Goal: Task Accomplishment & Management: Use online tool/utility

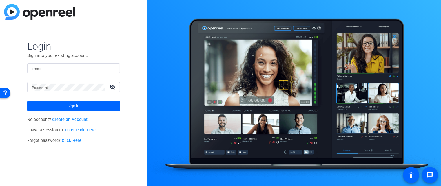
click at [42, 70] on input "Email" at bounding box center [73, 68] width 83 height 7
type input "[PERSON_NAME][EMAIL_ADDRESS][DOMAIN_NAME]"
click at [41, 88] on mat-label "Password" at bounding box center [40, 88] width 17 height 4
click at [112, 87] on mat-icon "visibility_off" at bounding box center [113, 87] width 14 height 8
click at [112, 87] on mat-icon "visibility" at bounding box center [113, 87] width 14 height 8
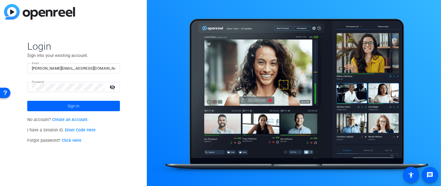
click at [112, 87] on mat-icon "visibility_off" at bounding box center [113, 87] width 14 height 8
click at [73, 105] on span "Sign in" at bounding box center [73, 106] width 12 height 14
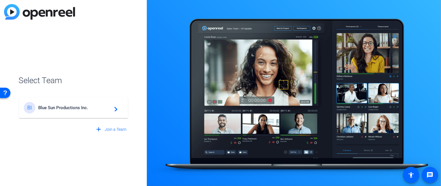
click at [116, 109] on mat-icon "navigate_next" at bounding box center [114, 108] width 7 height 7
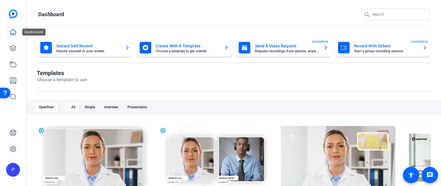
click at [13, 32] on icon at bounding box center [13, 32] width 7 height 7
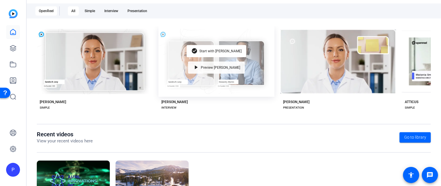
scroll to position [142, 0]
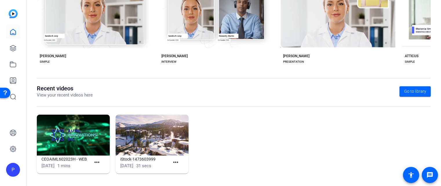
drag, startPoint x: 220, startPoint y: 128, endPoint x: 213, endPoint y: 130, distance: 7.5
click at [213, 130] on div "CEOAIML602023H - WEB [DATE] 1 mins more_horiz iStock-1473603999 [DATE] 31 secs …" at bounding box center [234, 147] width 394 height 65
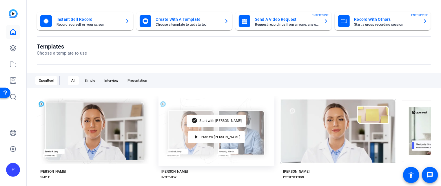
scroll to position [0, 0]
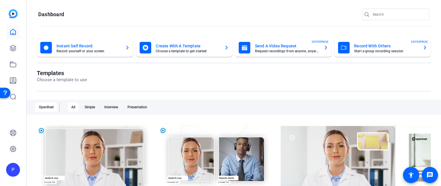
click at [13, 14] on img at bounding box center [13, 13] width 9 height 9
click at [367, 46] on mat-card-title "Record With Others" at bounding box center [386, 46] width 64 height 7
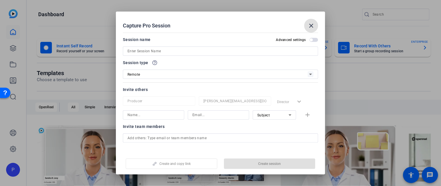
click at [131, 52] on input at bounding box center [220, 51] width 186 height 7
paste input "Angkor Resources"
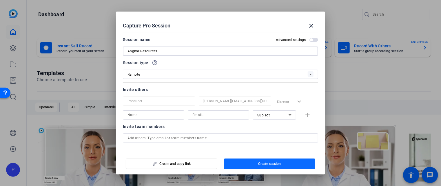
type input "Angkor Resources"
click at [270, 165] on span "Create session" at bounding box center [269, 164] width 23 height 5
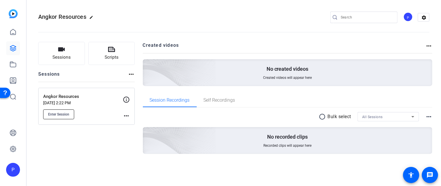
click at [60, 114] on span "Enter Session" at bounding box center [58, 114] width 21 height 5
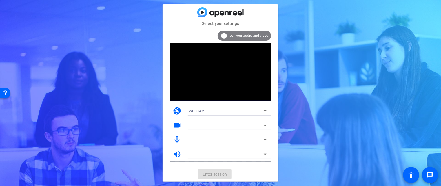
click at [244, 35] on span "Test your audio and video" at bounding box center [248, 36] width 40 height 4
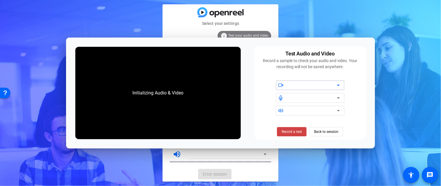
click at [136, 18] on div "Select your settings info Test your audio and video camera WEBCAM videocam mic_…" at bounding box center [220, 93] width 441 height 186
click at [385, 26] on div "Select your settings info Test your audio and video camera WEBCAM videocam mic_…" at bounding box center [220, 93] width 441 height 186
drag, startPoint x: 415, startPoint y: 63, endPoint x: 410, endPoint y: 63, distance: 4.9
click at [415, 63] on div "Select your settings info Test your audio and video camera WEBCAM videocam mic_…" at bounding box center [220, 93] width 441 height 186
drag, startPoint x: 307, startPoint y: 19, endPoint x: 302, endPoint y: 14, distance: 6.8
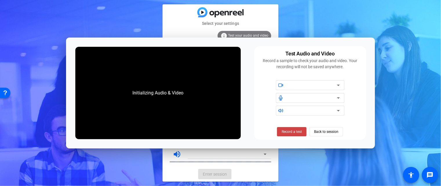
click at [306, 18] on div "Select your settings info Test your audio and video camera WEBCAM videocam mic_…" at bounding box center [220, 93] width 441 height 186
click at [292, 12] on div "Select your settings info Test your audio and video camera WEBCAM videocam mic_…" at bounding box center [220, 93] width 441 height 186
click at [137, 157] on div "Select your settings info Test your audio and video camera WEBCAM videocam mic_…" at bounding box center [220, 93] width 441 height 186
click at [161, 102] on div "Initializing Audio & Video" at bounding box center [157, 93] width 165 height 93
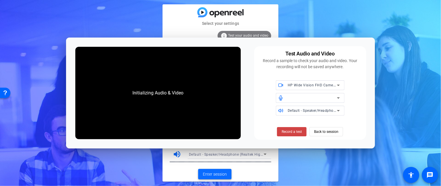
click at [215, 175] on span "Enter session" at bounding box center [215, 175] width 24 height 6
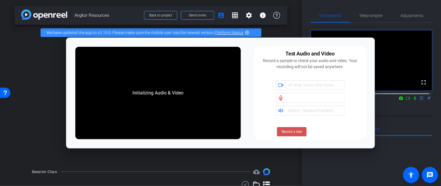
click at [292, 132] on span "Record a test" at bounding box center [291, 131] width 20 height 5
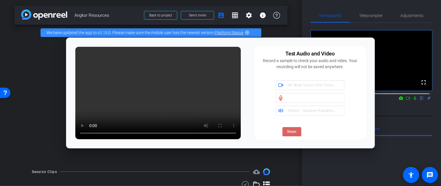
click at [288, 134] on span "Retest" at bounding box center [292, 131] width 10 height 5
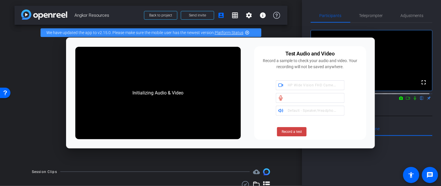
scroll to position [19, 0]
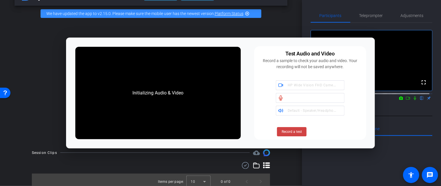
click at [284, 161] on div "arrow_back Angkor Resources Back to project Send invite account_box grid_on set…" at bounding box center [151, 74] width 302 height 186
click at [283, 161] on div "arrow_back Angkor Resources Back to project Send invite account_box grid_on set…" at bounding box center [151, 74] width 302 height 186
drag, startPoint x: 40, startPoint y: 82, endPoint x: 41, endPoint y: 98, distance: 16.2
click at [41, 98] on div "Waiting for subjects to join..." at bounding box center [150, 82] width 273 height 122
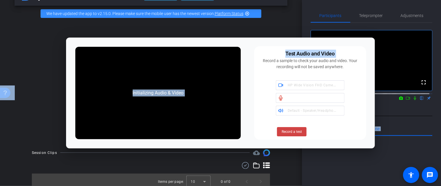
drag, startPoint x: 254, startPoint y: 45, endPoint x: 428, endPoint y: 35, distance: 174.9
click at [429, 36] on body "Accessibility Screen-Reader Guide, Feedback, and Issue Reporting | New window m…" at bounding box center [220, 93] width 441 height 186
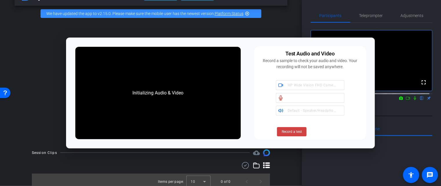
drag, startPoint x: 374, startPoint y: 53, endPoint x: 370, endPoint y: 54, distance: 4.2
click at [374, 54] on div "Initializing Audio & Video Test Audio and Video Record a sample to check your a…" at bounding box center [220, 93] width 308 height 111
click at [408, 14] on span "Adjustments" at bounding box center [411, 16] width 23 height 4
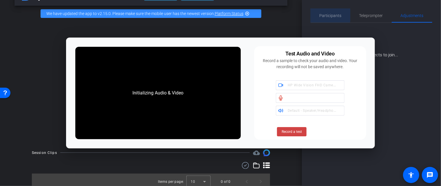
click at [326, 15] on span "Participants" at bounding box center [330, 16] width 22 height 4
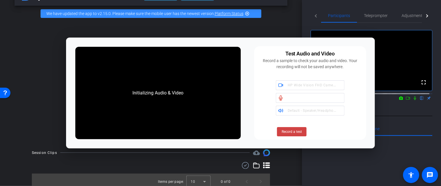
click at [230, 14] on link "Platform Status" at bounding box center [229, 13] width 29 height 5
click at [293, 131] on span "Record a test" at bounding box center [291, 131] width 20 height 5
click at [293, 132] on span "Stop Testing (6s)" at bounding box center [292, 131] width 26 height 5
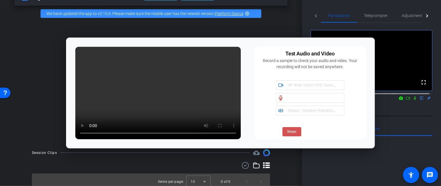
click at [291, 132] on span "Retest" at bounding box center [292, 131] width 10 height 5
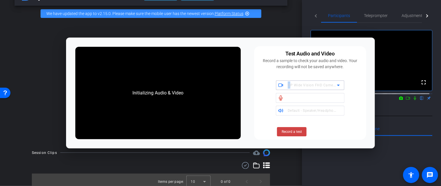
click at [290, 85] on span "HP Wide Vision FHD Camera (0bda:58e6)" at bounding box center [323, 85] width 71 height 5
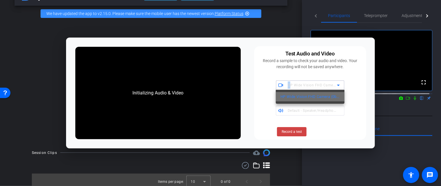
click at [321, 97] on span "HP Wide Vision FHD Camera (0bda:58e6)" at bounding box center [309, 97] width 59 height 7
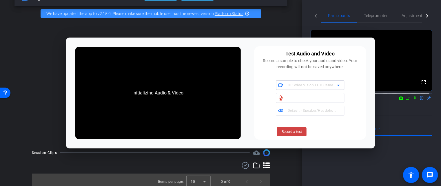
click at [338, 84] on icon at bounding box center [338, 85] width 7 height 7
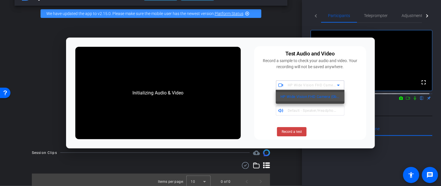
click at [355, 108] on div at bounding box center [220, 93] width 441 height 186
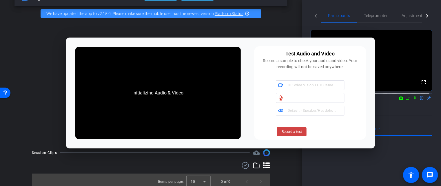
click at [301, 98] on div at bounding box center [312, 98] width 49 height 7
click at [339, 98] on icon at bounding box center [338, 98] width 7 height 7
click at [358, 107] on div "HP Wide Vision FHD Camera (0bda:58e6) Default - Speaker/Headphone (Realtek High…" at bounding box center [309, 97] width 105 height 35
click at [297, 112] on span "Default - Speaker/Headphone (Realtek High Definition Audio)" at bounding box center [340, 110] width 104 height 5
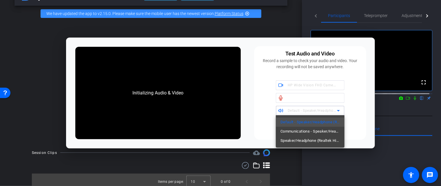
click at [368, 88] on div at bounding box center [220, 93] width 441 height 186
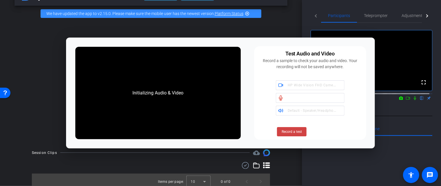
click at [16, 40] on div "Waiting for subjects to join..." at bounding box center [150, 82] width 273 height 122
click at [412, 15] on span "Adjustments" at bounding box center [412, 16] width 23 height 4
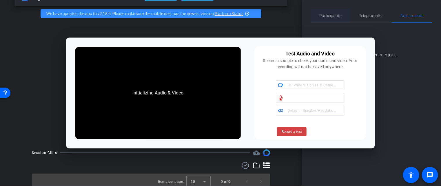
click at [330, 15] on span "Participants" at bounding box center [330, 16] width 22 height 4
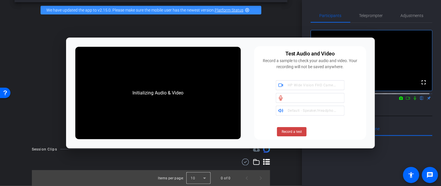
scroll to position [0, 0]
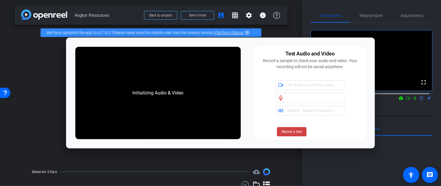
drag, startPoint x: 113, startPoint y: 98, endPoint x: 361, endPoint y: 94, distance: 248.8
click at [361, 94] on div "HP Wide Vision FHD Camera (0bda:58e6) Default - Speaker/Headphone (Realtek High…" at bounding box center [309, 97] width 105 height 35
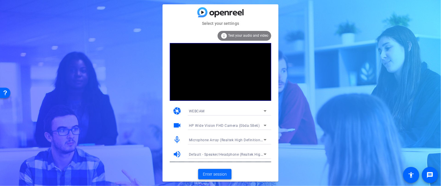
click at [219, 174] on span "Enter session" at bounding box center [215, 175] width 24 height 6
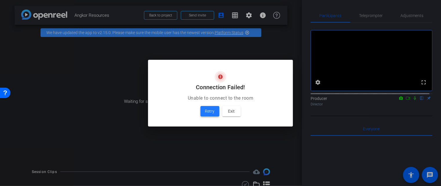
click at [208, 107] on button "Retry" at bounding box center [209, 111] width 19 height 10
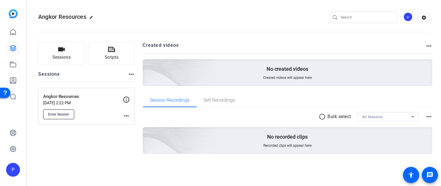
click at [57, 114] on span "Enter Session" at bounding box center [58, 114] width 21 height 5
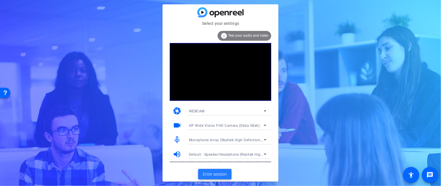
click at [214, 174] on span "Enter session" at bounding box center [215, 175] width 24 height 6
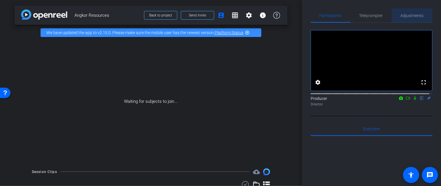
click at [411, 16] on span "Adjustments" at bounding box center [411, 16] width 23 height 4
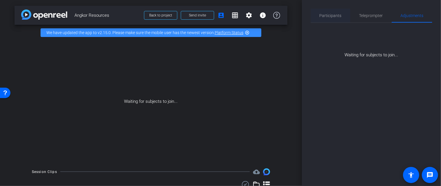
click at [324, 15] on span "Participants" at bounding box center [330, 16] width 22 height 4
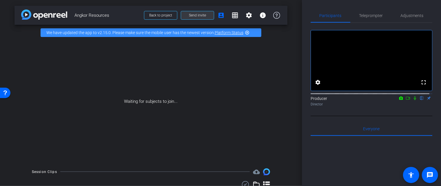
click at [191, 15] on span "Send invite" at bounding box center [197, 15] width 17 height 5
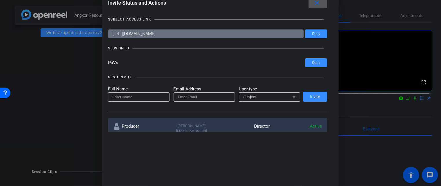
click at [69, 76] on div at bounding box center [220, 93] width 441 height 186
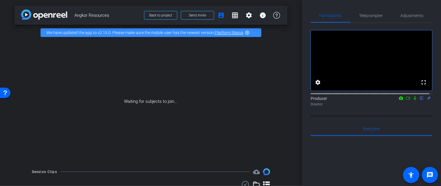
click at [398, 100] on icon at bounding box center [400, 98] width 5 height 4
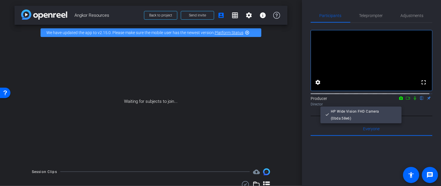
click at [397, 104] on div at bounding box center [220, 93] width 441 height 186
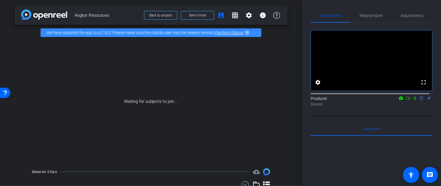
click at [405, 100] on icon at bounding box center [407, 98] width 5 height 4
click at [405, 104] on div "Producer flip Director" at bounding box center [371, 101] width 122 height 11
click at [413, 100] on icon at bounding box center [414, 98] width 3 height 3
click at [412, 100] on icon at bounding box center [414, 98] width 5 height 4
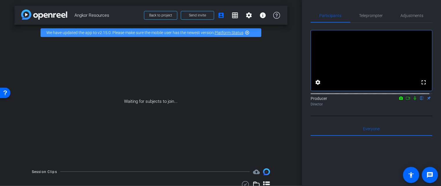
click at [412, 100] on icon at bounding box center [414, 98] width 5 height 4
click at [418, 101] on mat-icon "flip" at bounding box center [421, 98] width 7 height 5
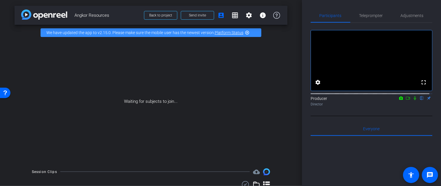
click at [418, 101] on mat-icon "flip" at bounding box center [421, 98] width 7 height 5
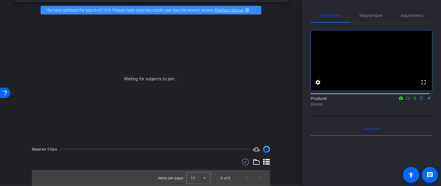
click at [254, 149] on mat-icon "cloud_upload" at bounding box center [256, 149] width 7 height 7
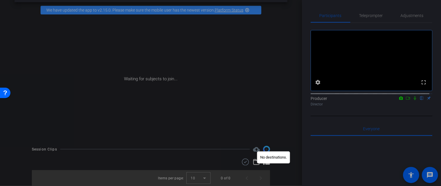
click at [269, 124] on div at bounding box center [220, 93] width 441 height 186
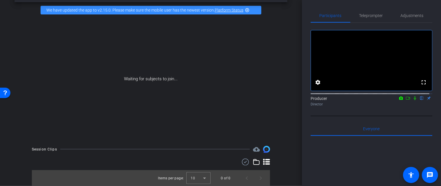
scroll to position [3, 0]
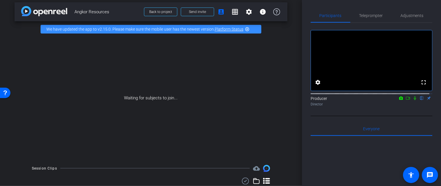
click at [227, 29] on link "Platform Status" at bounding box center [229, 29] width 29 height 5
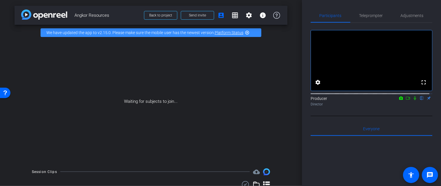
scroll to position [23, 0]
